Goal: Information Seeking & Learning: Learn about a topic

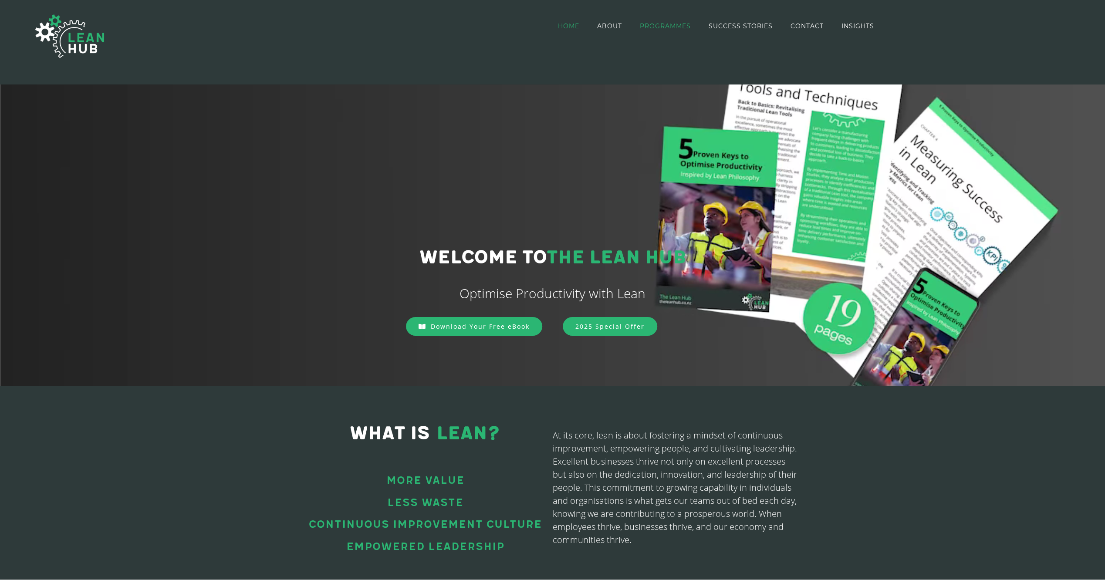
click at [654, 27] on span "PROGRAMMES" at bounding box center [665, 26] width 51 height 6
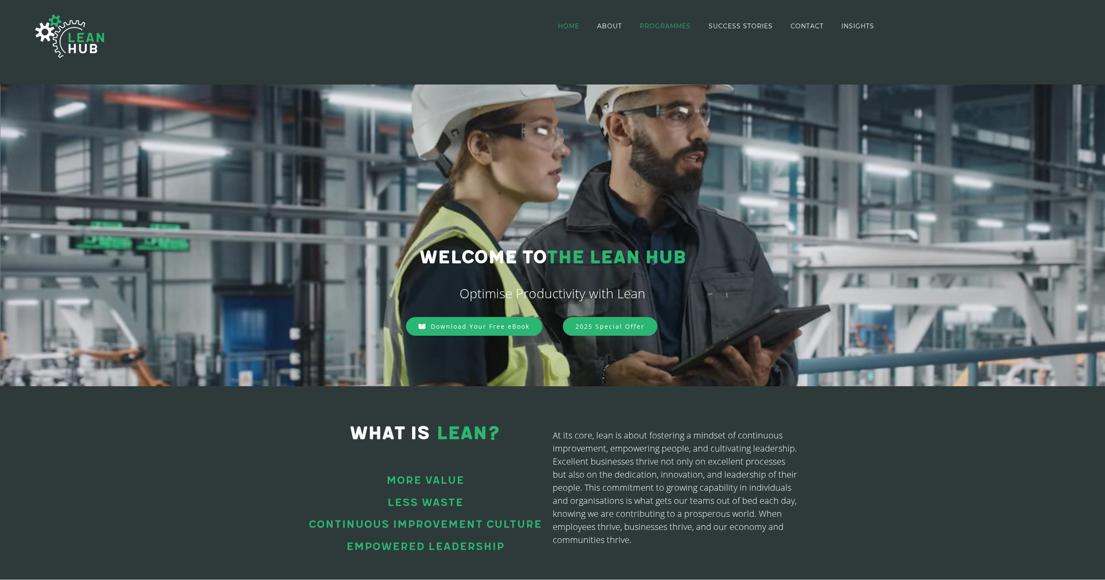
click at [664, 24] on span "PROGRAMMES" at bounding box center [665, 26] width 51 height 6
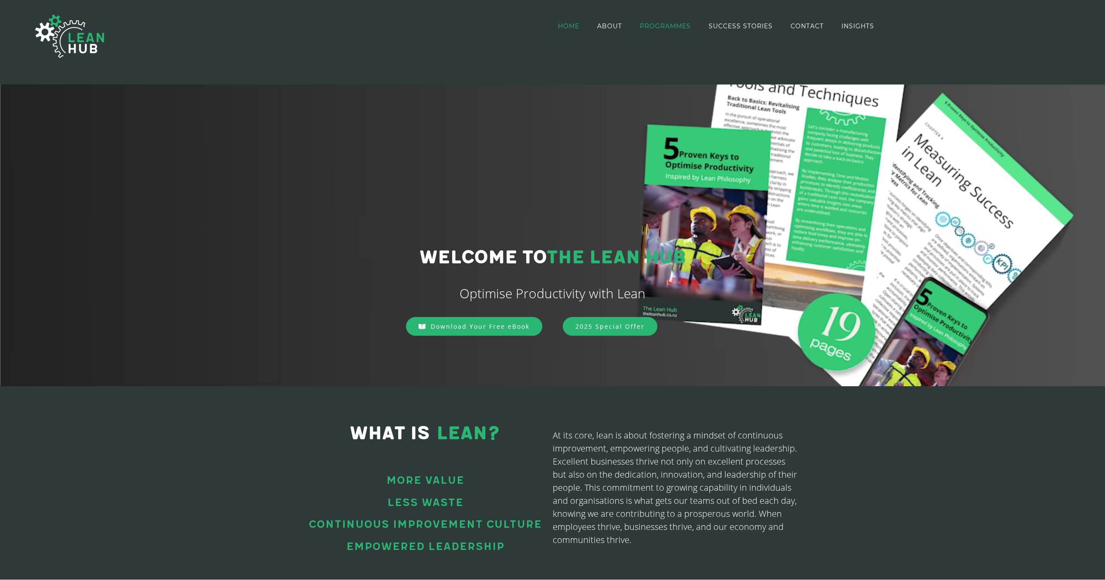
click at [659, 27] on span "PROGRAMMES" at bounding box center [665, 26] width 51 height 6
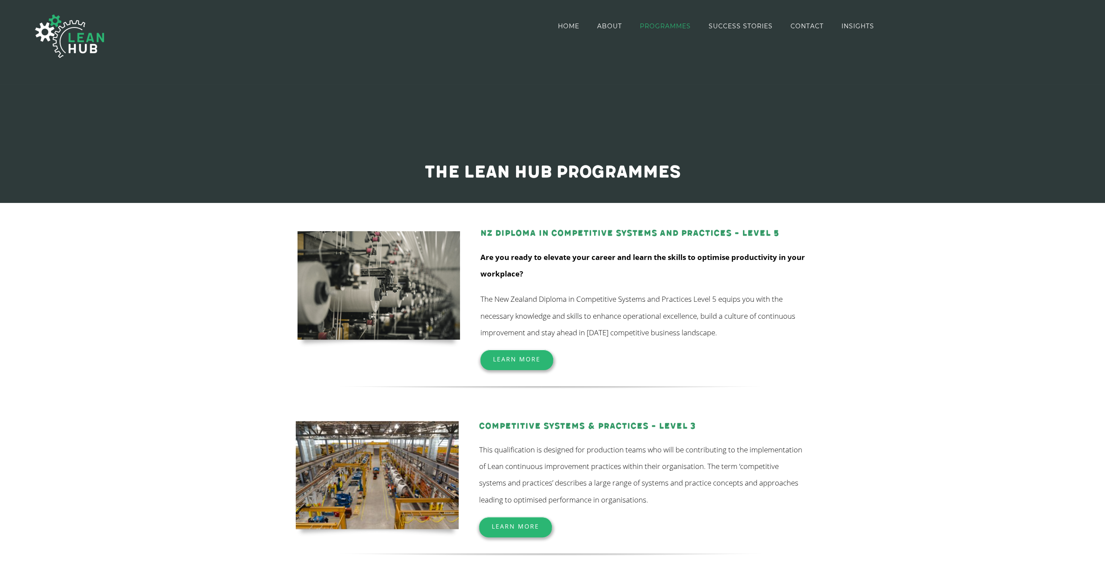
click at [540, 355] on link "Learn More" at bounding box center [516, 359] width 73 height 19
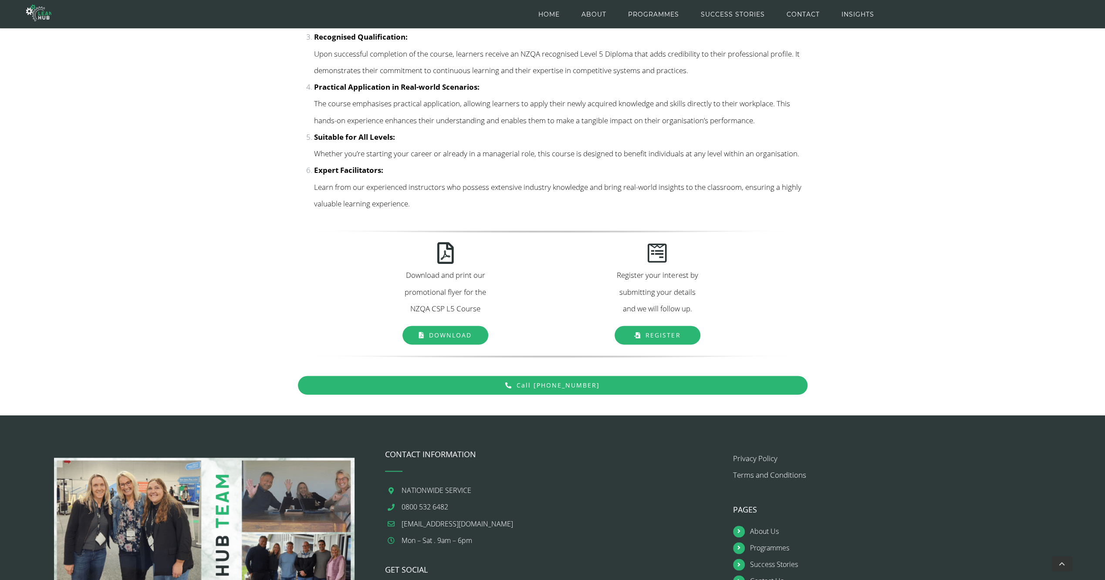
scroll to position [1185, 0]
